Goal: Task Accomplishment & Management: Use online tool/utility

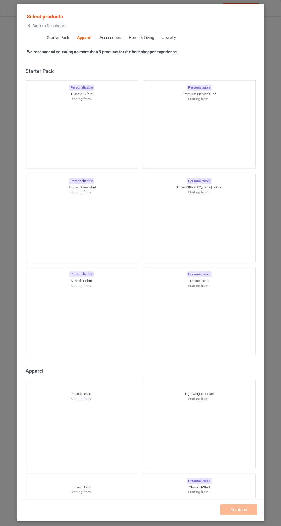
scroll to position [307, 0]
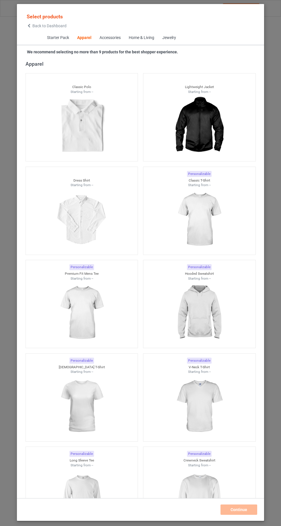
click at [29, 26] on icon at bounding box center [29, 26] width 5 height 4
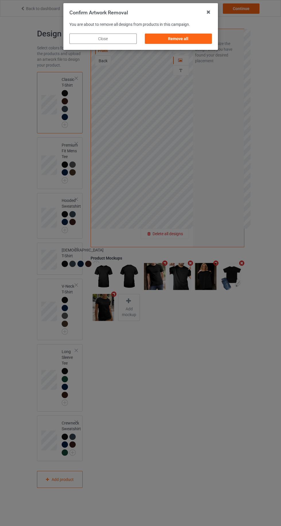
click at [197, 42] on div "Remove all" at bounding box center [178, 39] width 67 height 10
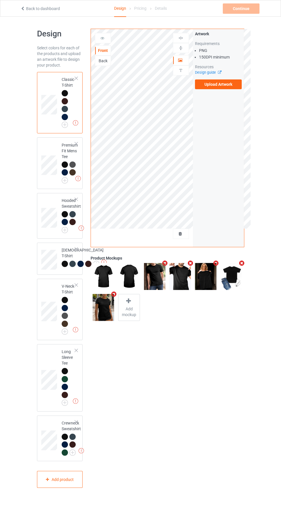
click at [230, 86] on label "Upload Artwork" at bounding box center [218, 84] width 47 height 10
click at [0, 0] on input "Upload Artwork" at bounding box center [0, 0] width 0 height 0
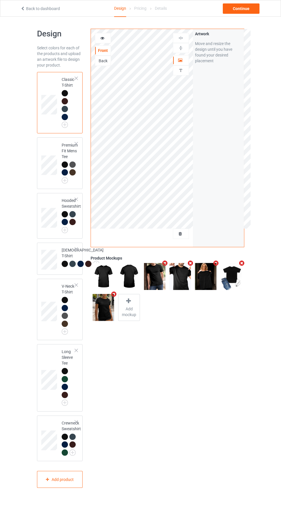
click at [183, 59] on div at bounding box center [180, 60] width 15 height 6
click at [246, 7] on div "Continue" at bounding box center [241, 8] width 37 height 10
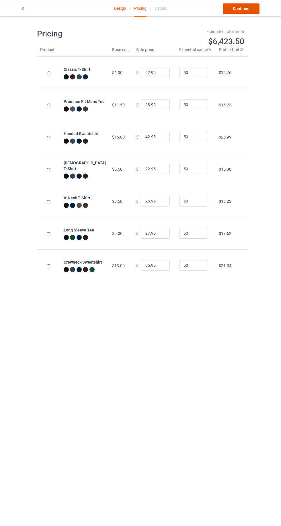
click at [242, 10] on link "Continue" at bounding box center [241, 8] width 37 height 10
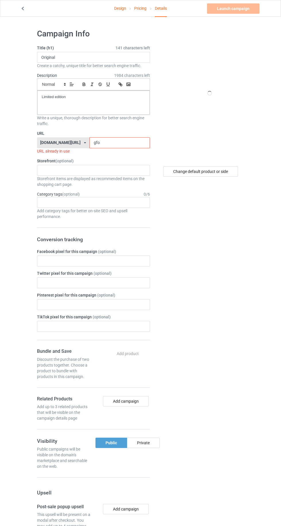
click at [118, 143] on input "gfo" at bounding box center [119, 142] width 61 height 11
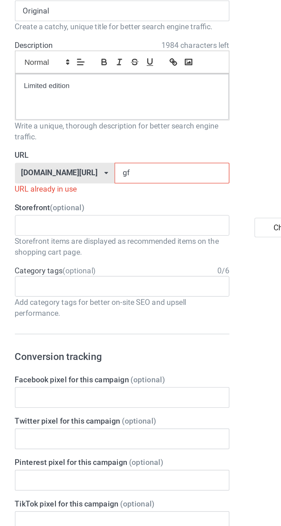
type input "g"
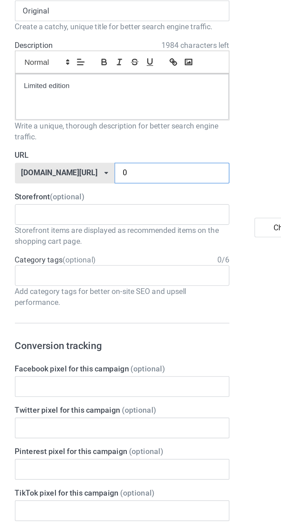
type input "0b"
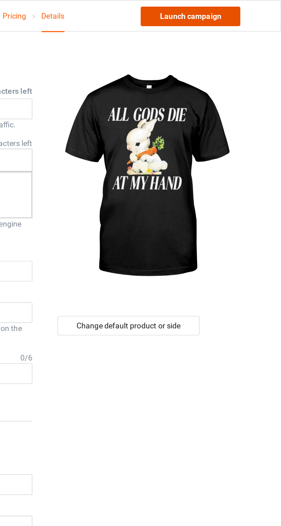
click at [246, 4] on link "Launch campaign" at bounding box center [233, 8] width 52 height 10
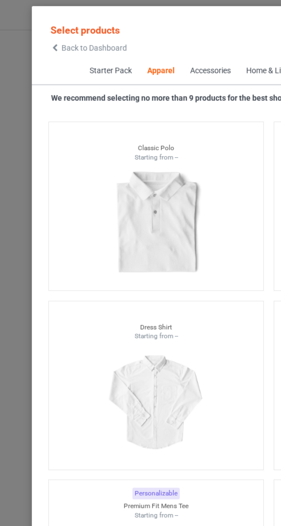
scroll to position [322, 0]
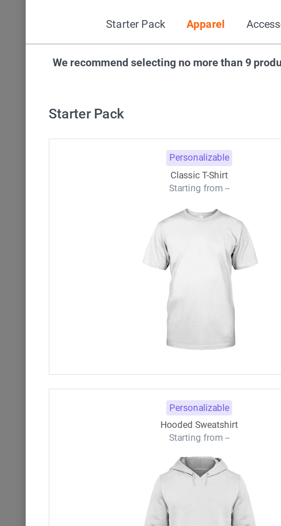
scroll to position [307, 0]
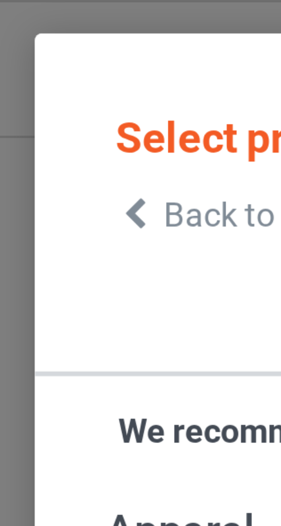
click at [29, 25] on icon at bounding box center [29, 26] width 5 height 4
